Goal: Transaction & Acquisition: Purchase product/service

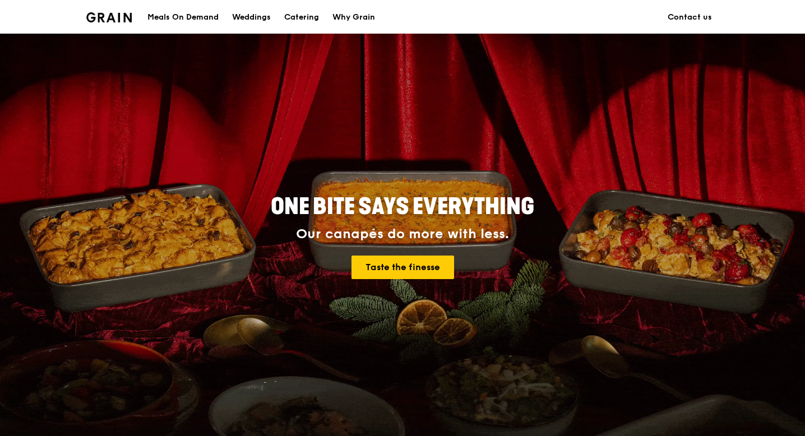
scroll to position [25, 0]
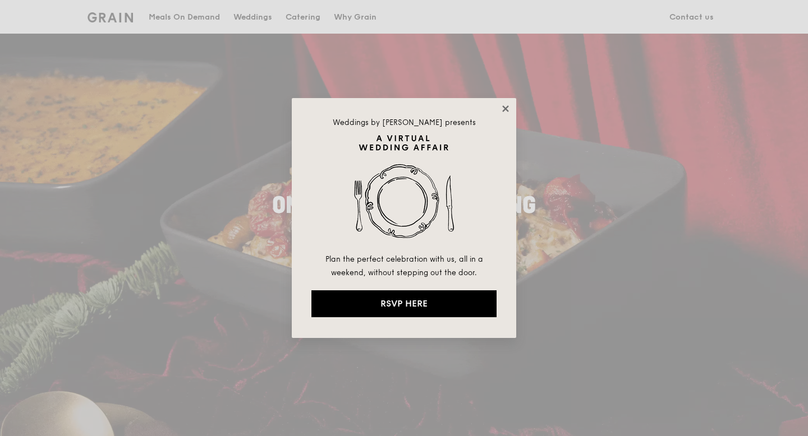
click at [501, 110] on icon at bounding box center [505, 109] width 10 height 10
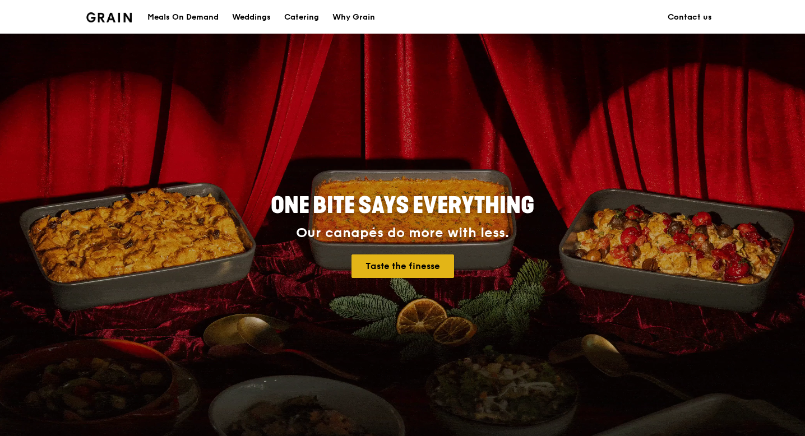
click at [394, 277] on link "Taste the finesse" at bounding box center [403, 267] width 103 height 24
click at [297, 20] on div "Catering" at bounding box center [301, 18] width 35 height 34
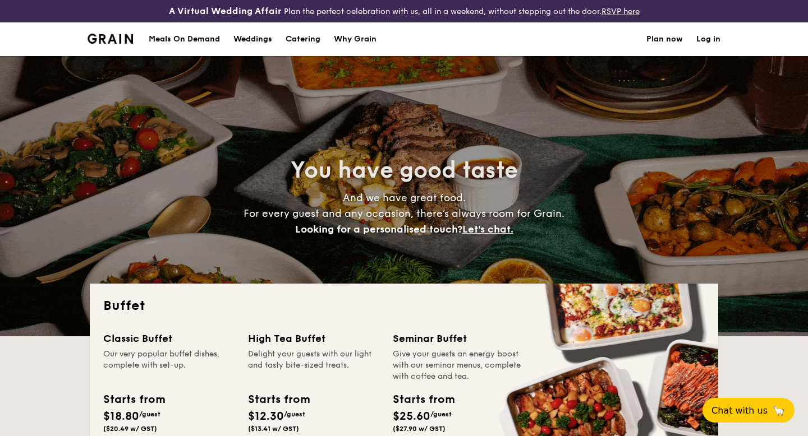
select select
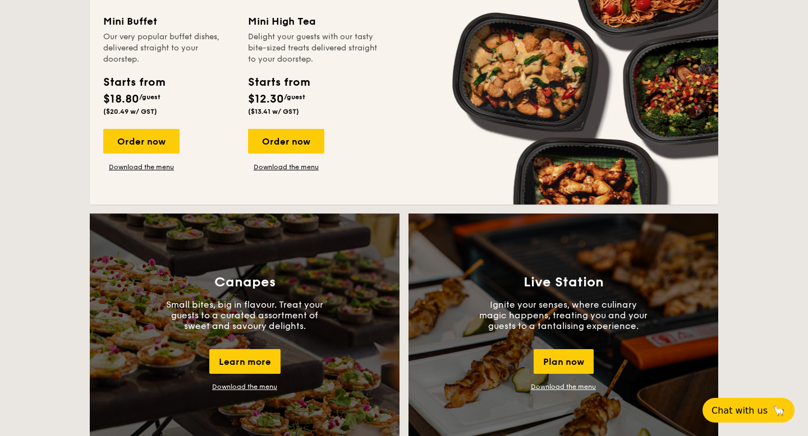
scroll to position [697, 0]
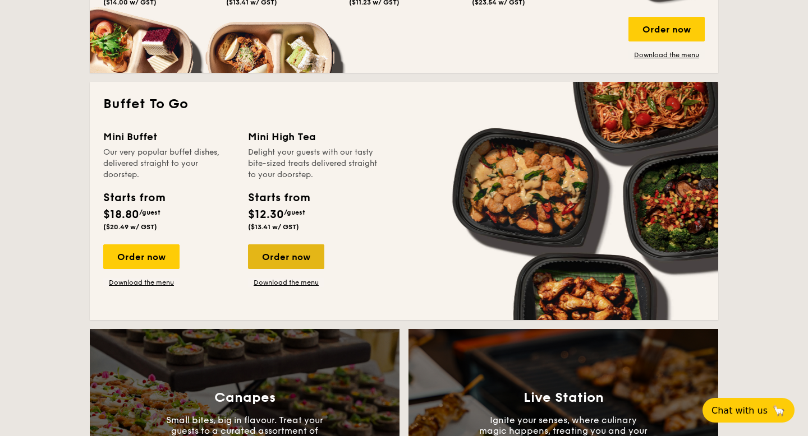
click at [271, 250] on div "Order now" at bounding box center [286, 257] width 76 height 25
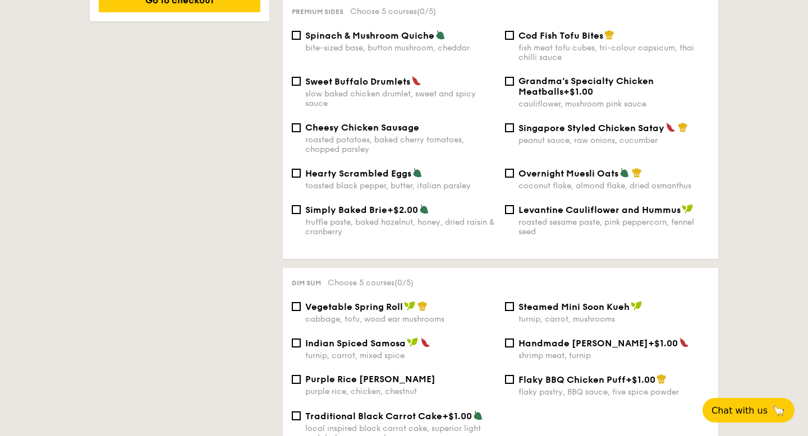
scroll to position [776, 0]
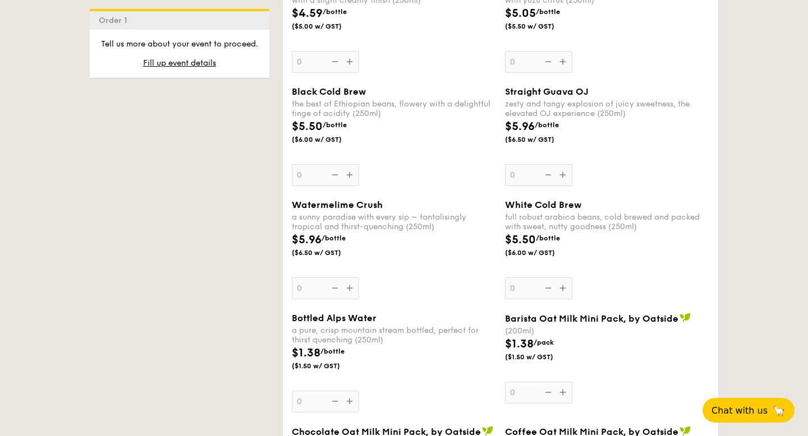
select select
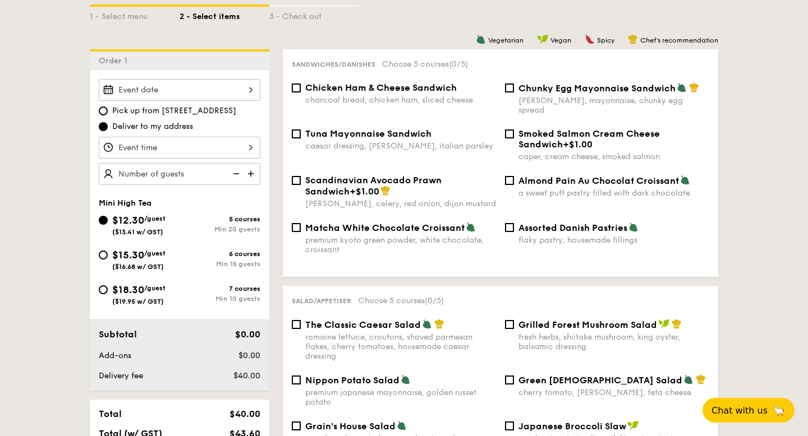
scroll to position [225, 0]
